Goal: Find specific page/section: Find specific page/section

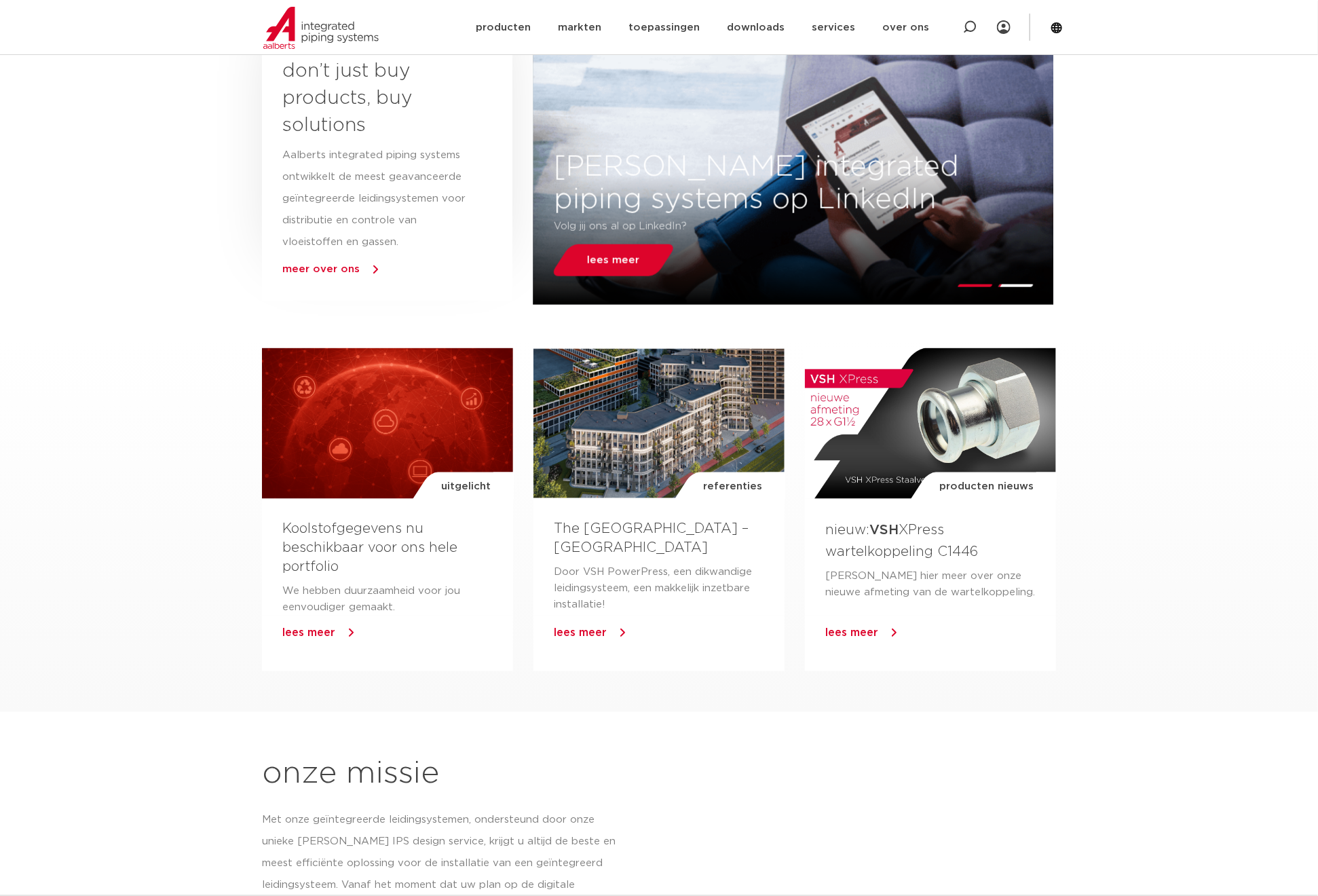
scroll to position [153, 0]
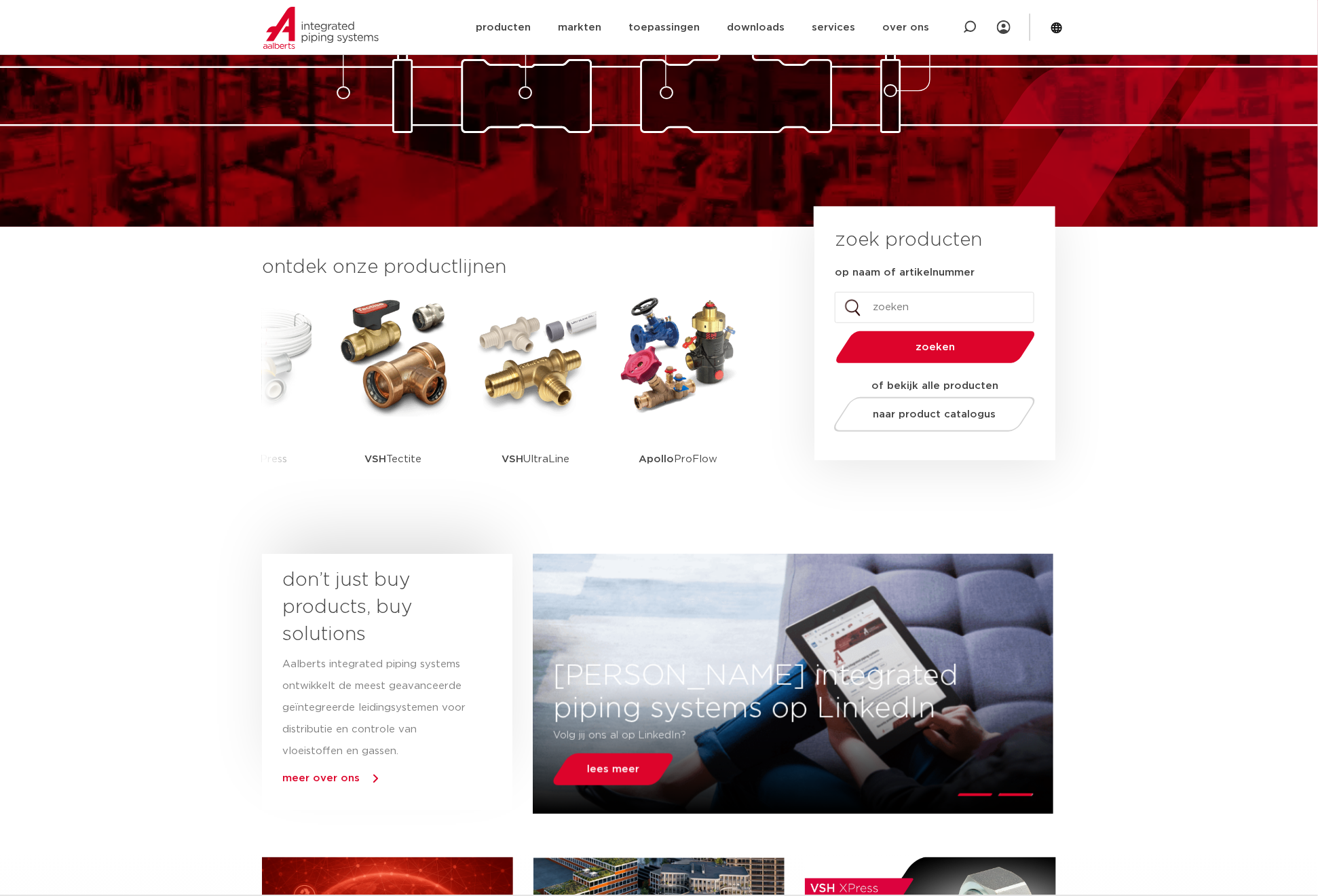
click at [916, 304] on input "op naam of artikelnummer" at bounding box center [934, 306] width 200 height 31
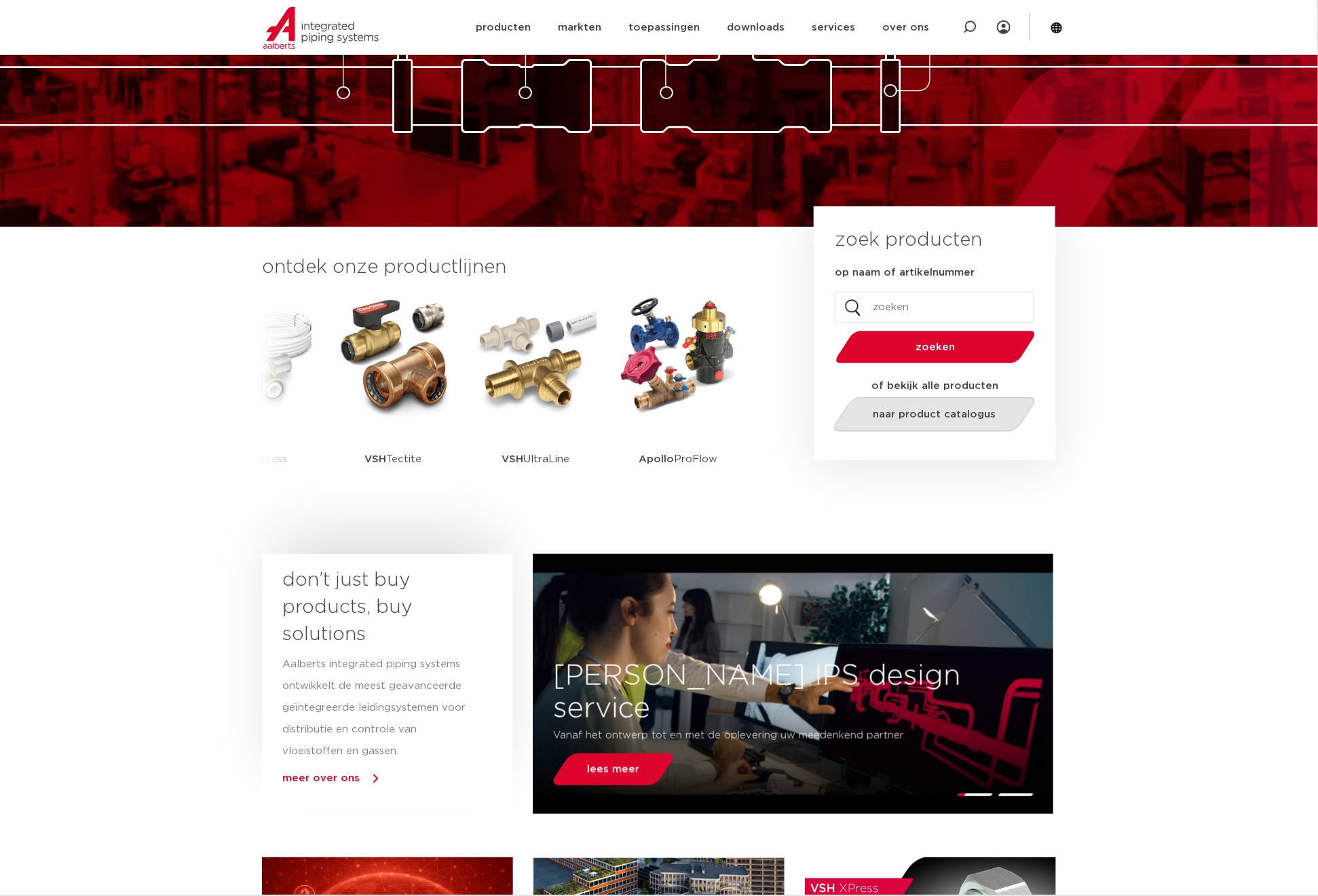
click at [921, 412] on span "naar product catalogus" at bounding box center [935, 415] width 123 height 10
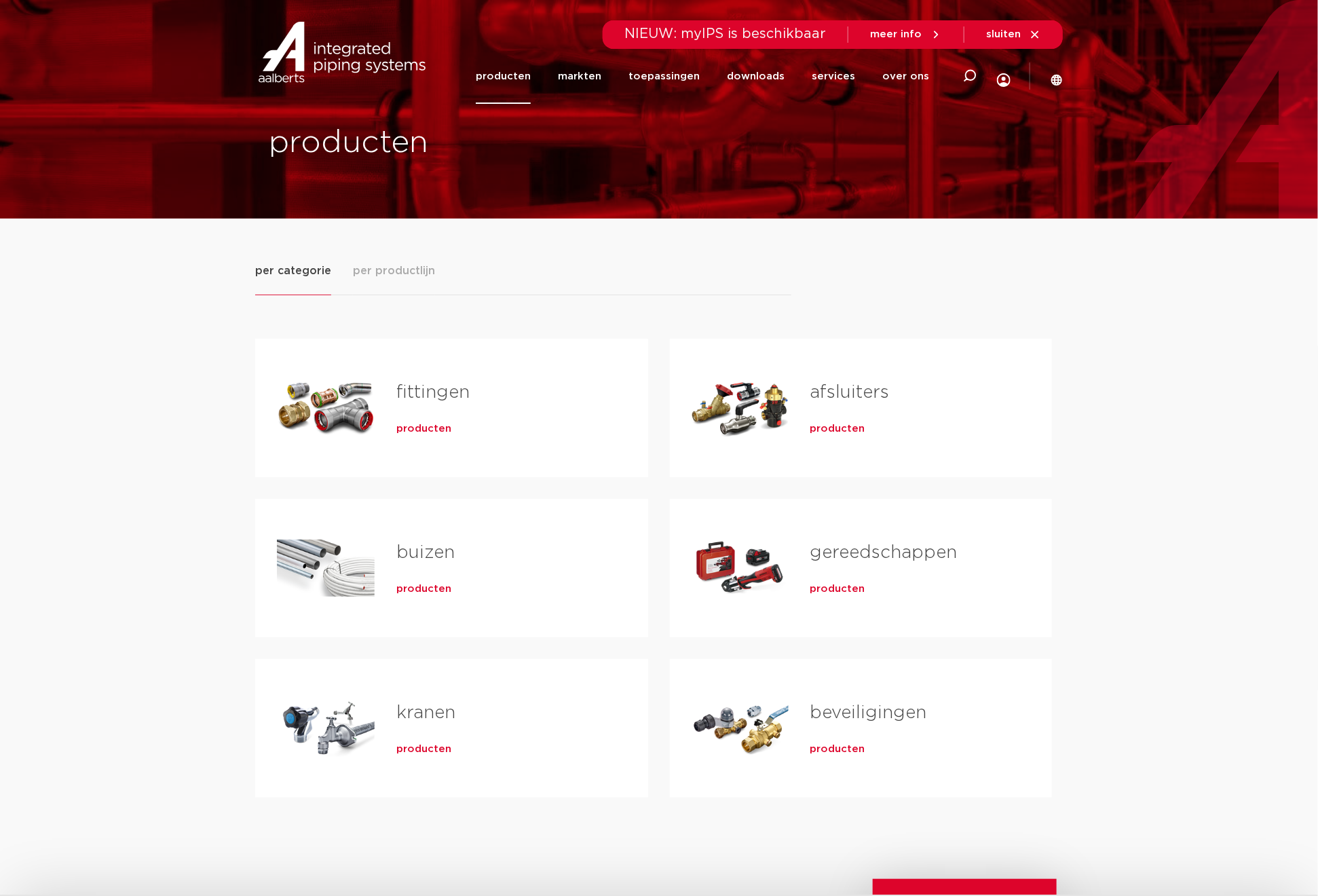
click at [414, 749] on span "producten" at bounding box center [424, 750] width 55 height 14
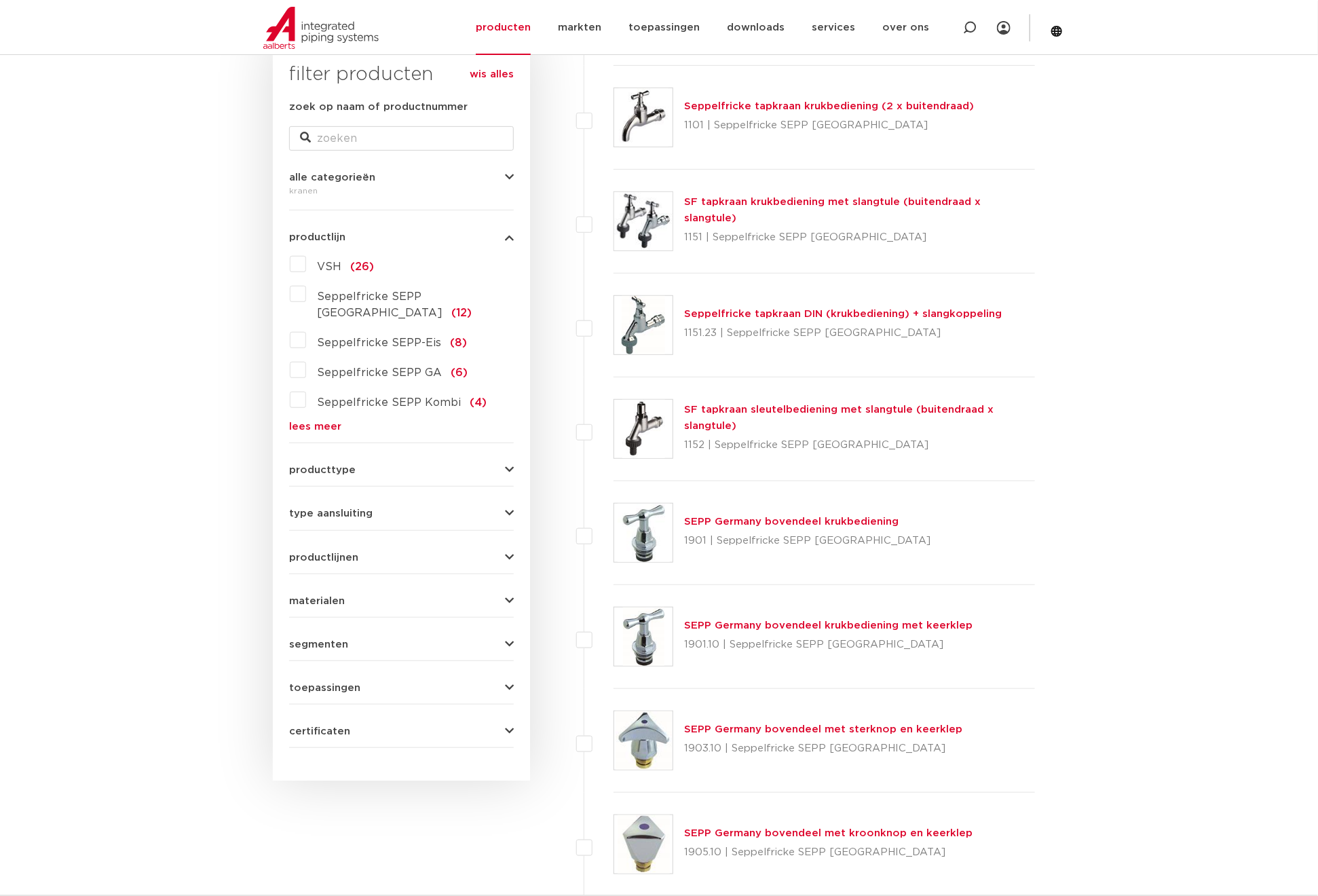
scroll to position [229, 0]
click at [347, 464] on span "producttype" at bounding box center [322, 469] width 67 height 10
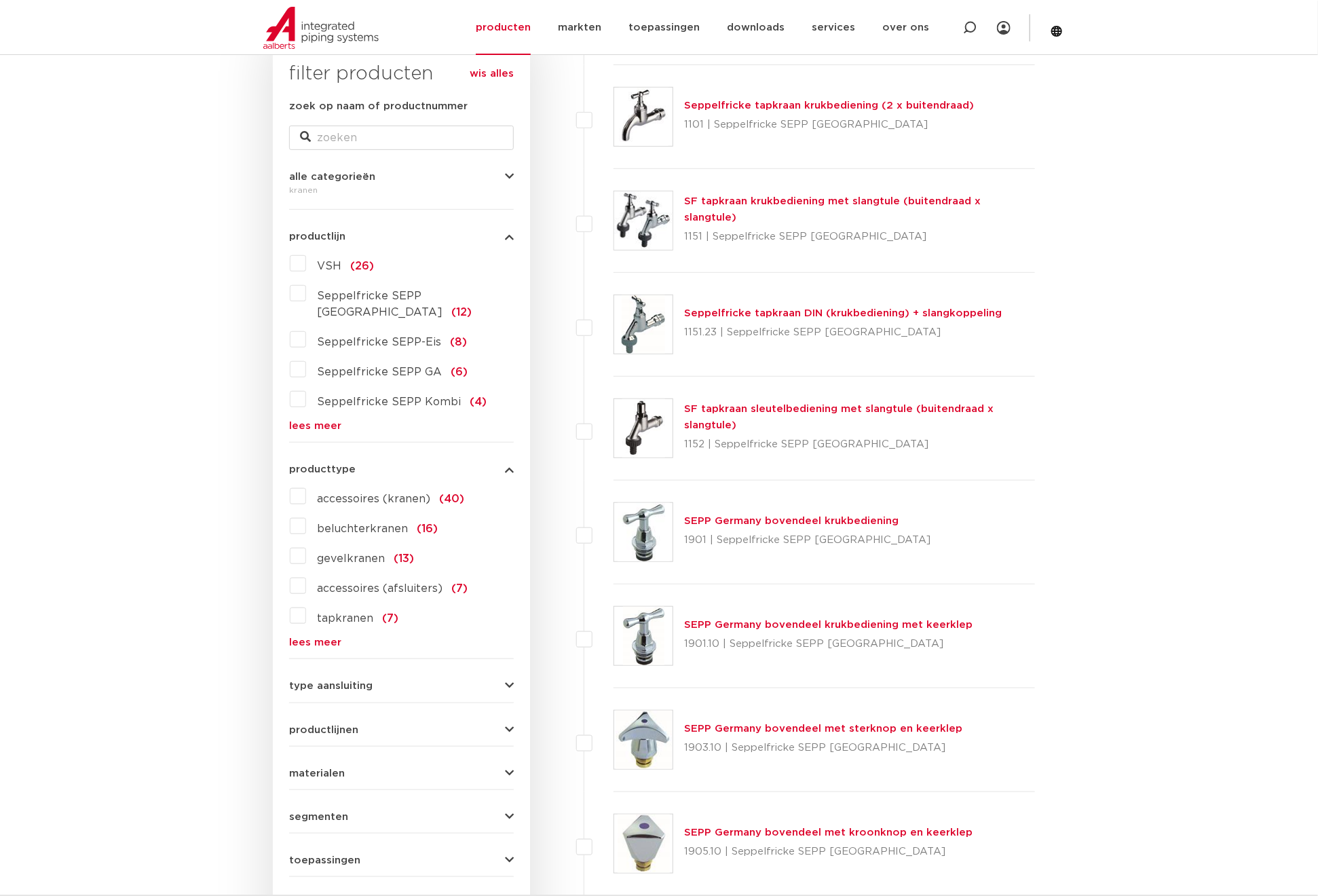
click at [345, 464] on span "producttype" at bounding box center [322, 469] width 67 height 10
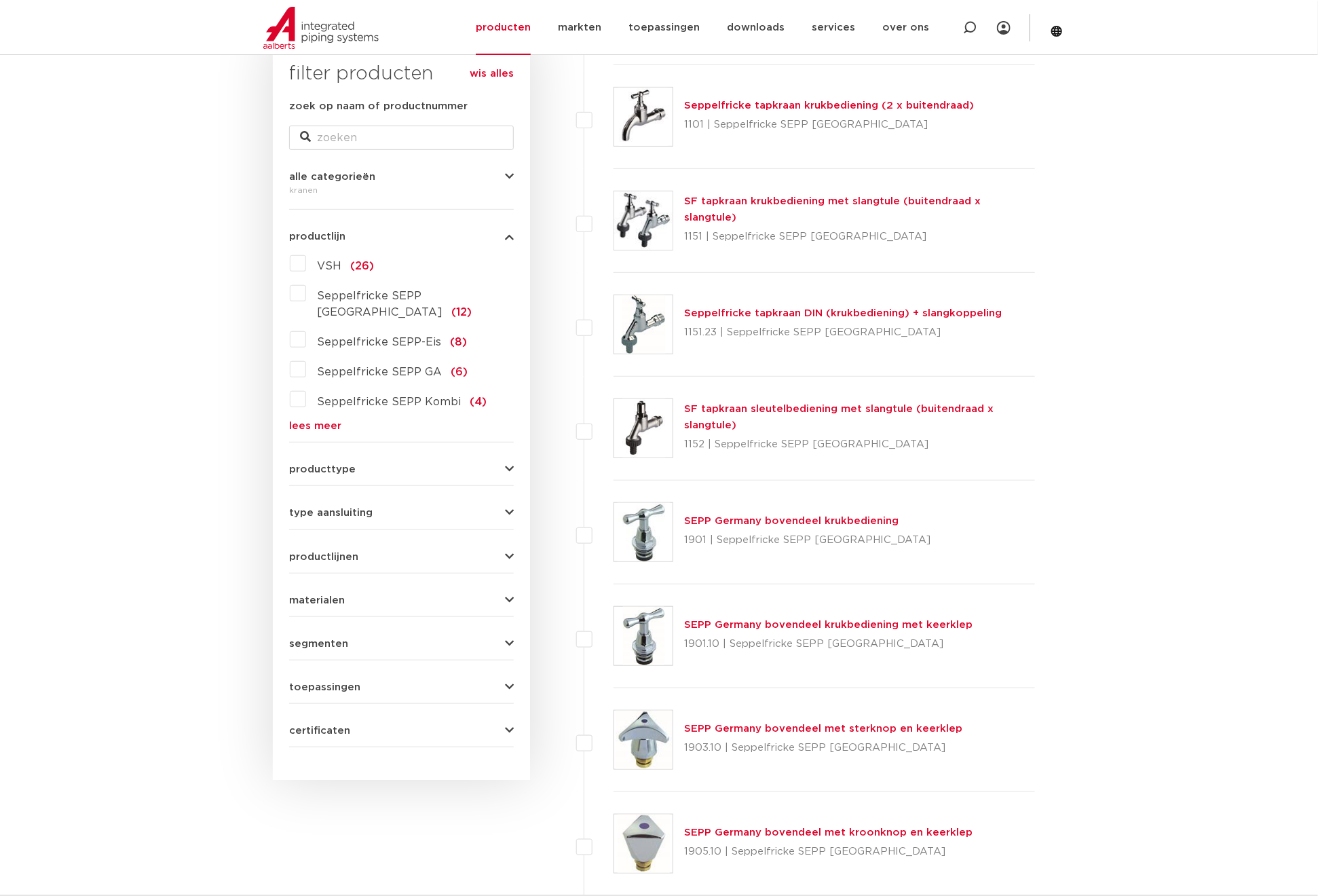
click at [336, 682] on span "toepassingen" at bounding box center [325, 687] width 72 height 10
click at [322, 638] on span "segmenten" at bounding box center [318, 643] width 59 height 10
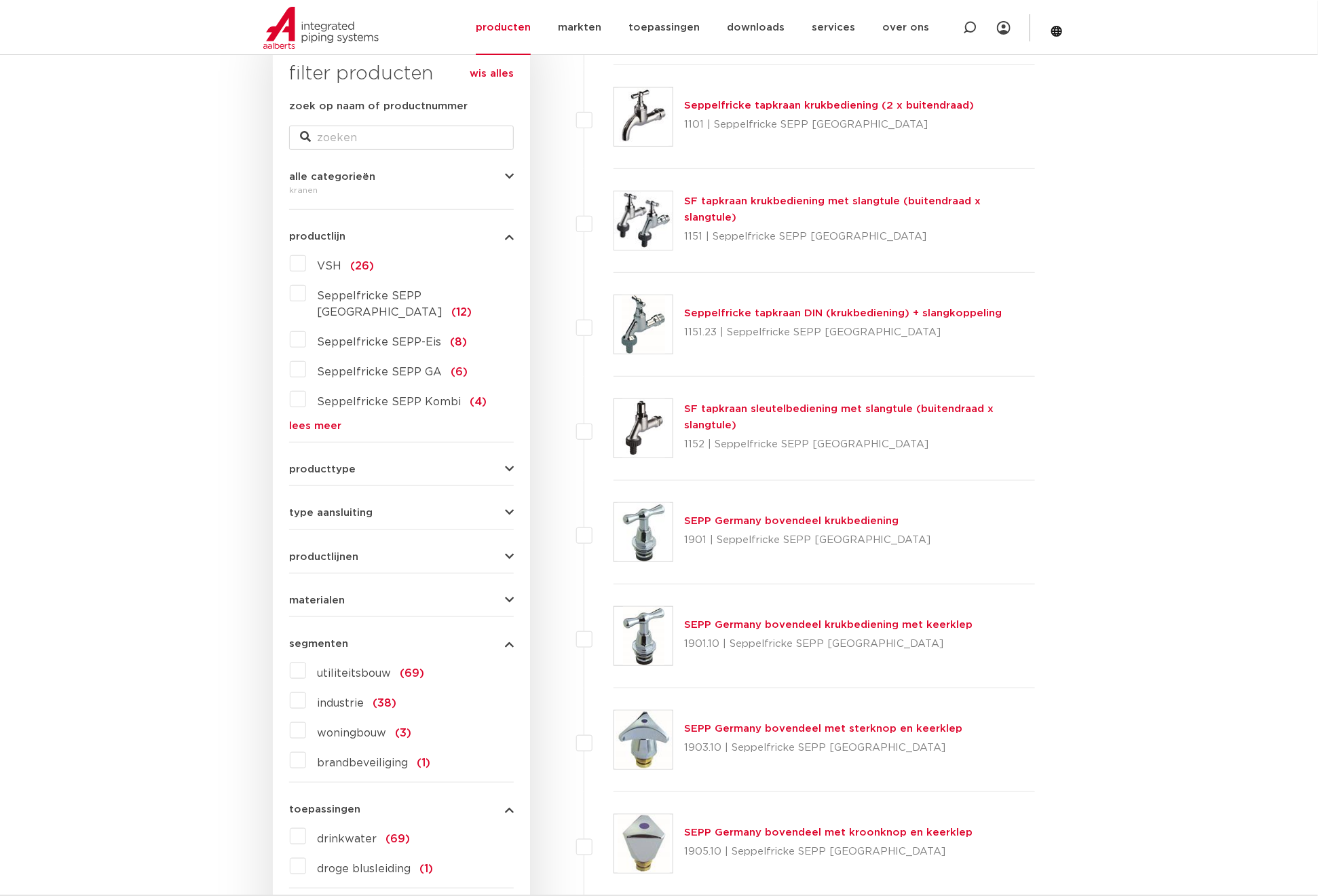
click at [336, 698] on span "industrie" at bounding box center [340, 703] width 47 height 11
click at [0, 0] on input "industrie (38)" at bounding box center [0, 0] width 0 height 0
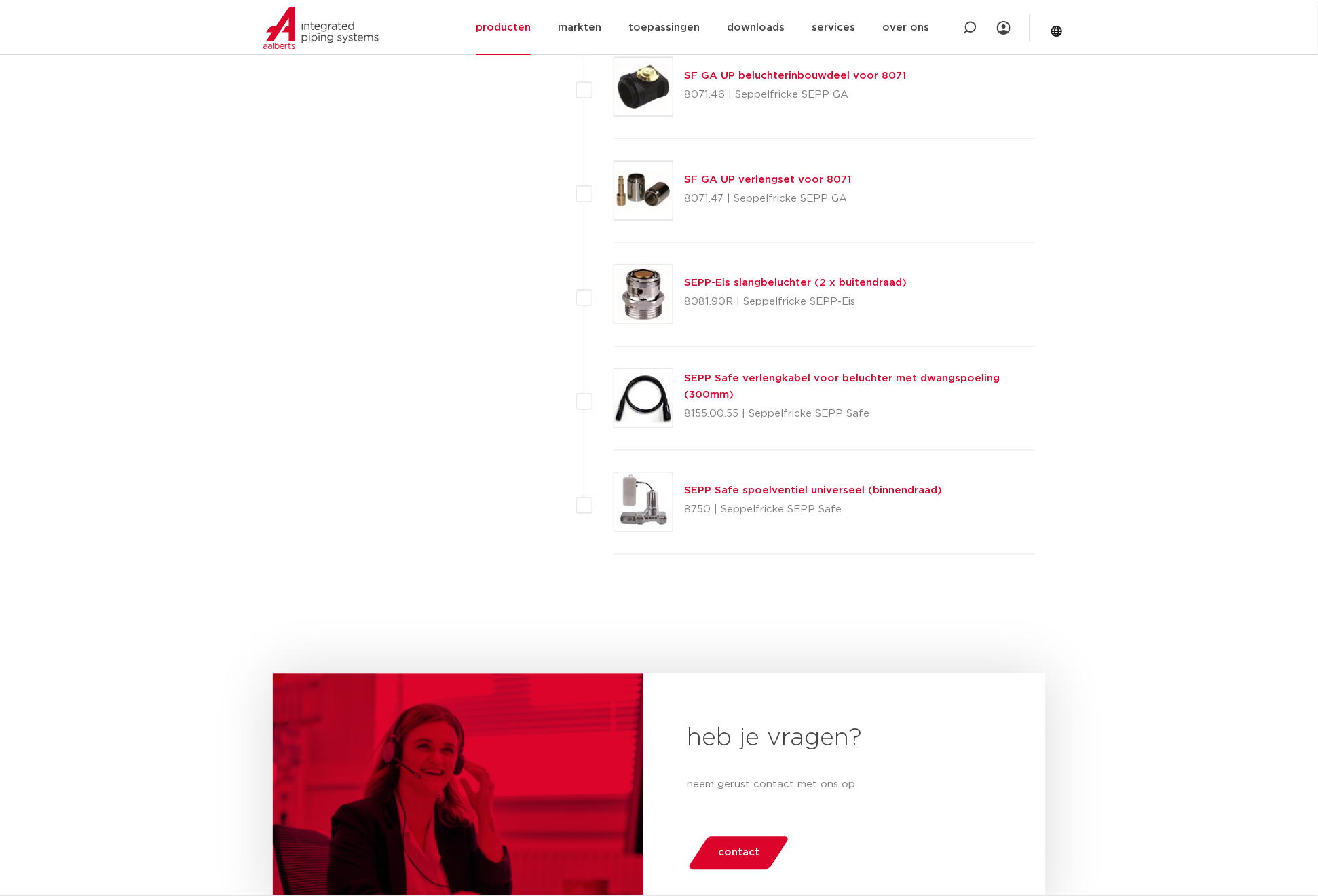
scroll to position [3689, 0]
